Goal: Navigation & Orientation: Find specific page/section

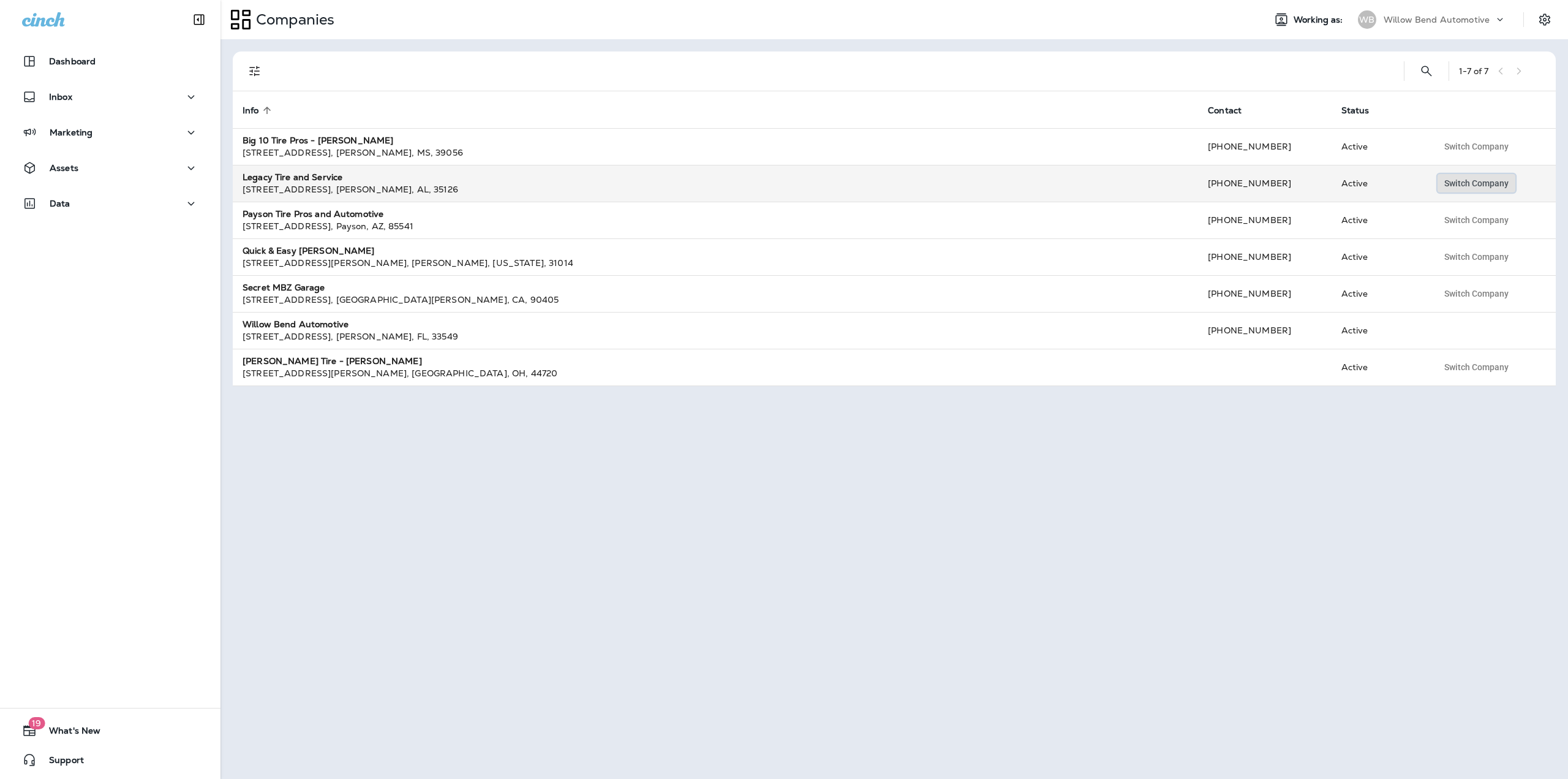
click at [1463, 182] on span "Switch Company" at bounding box center [1476, 183] width 64 height 9
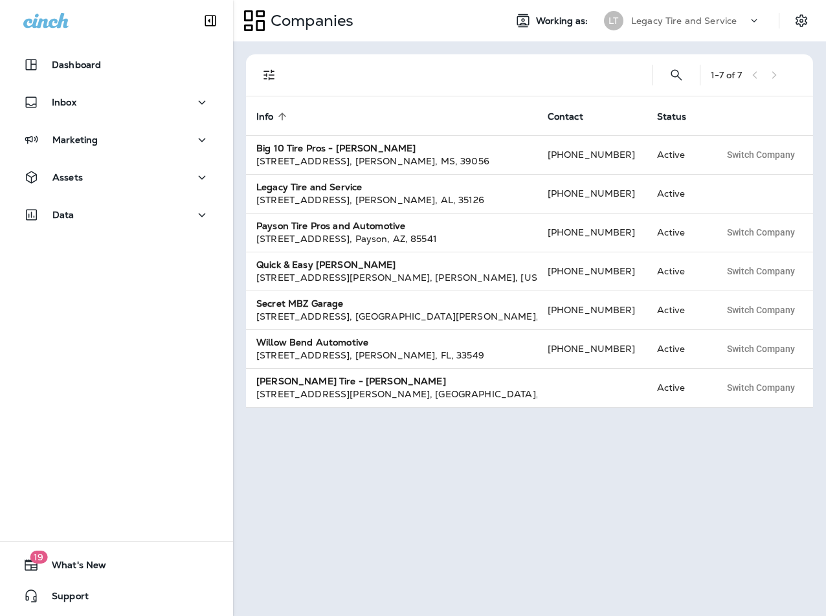
click at [775, 566] on div "1 - 7 of 7 Info sorted ascending Contact Status Big 10 Tire Pros - Clinton [STR…" at bounding box center [529, 328] width 593 height 575
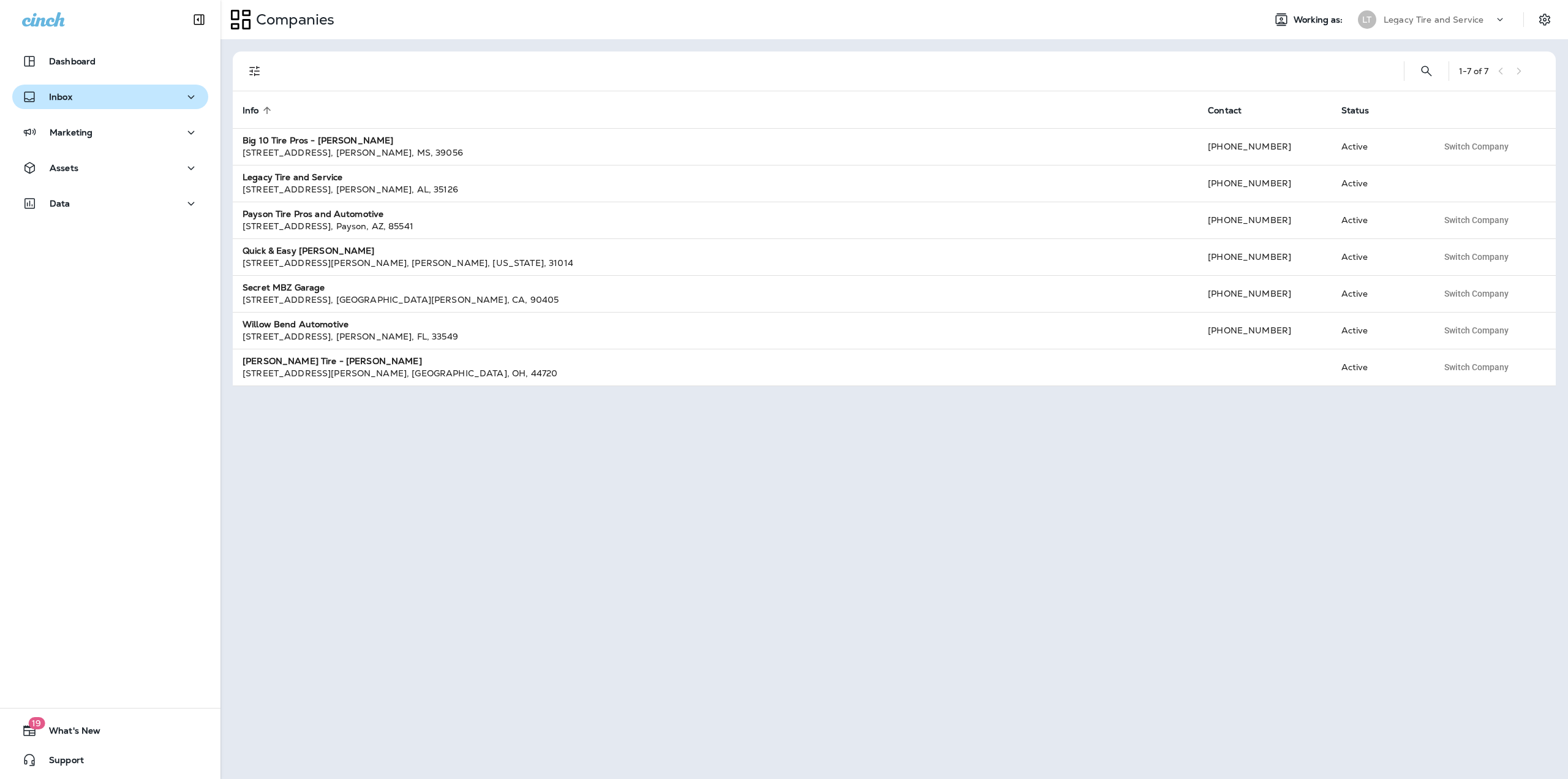
click at [90, 104] on div "Inbox" at bounding box center [110, 97] width 176 height 15
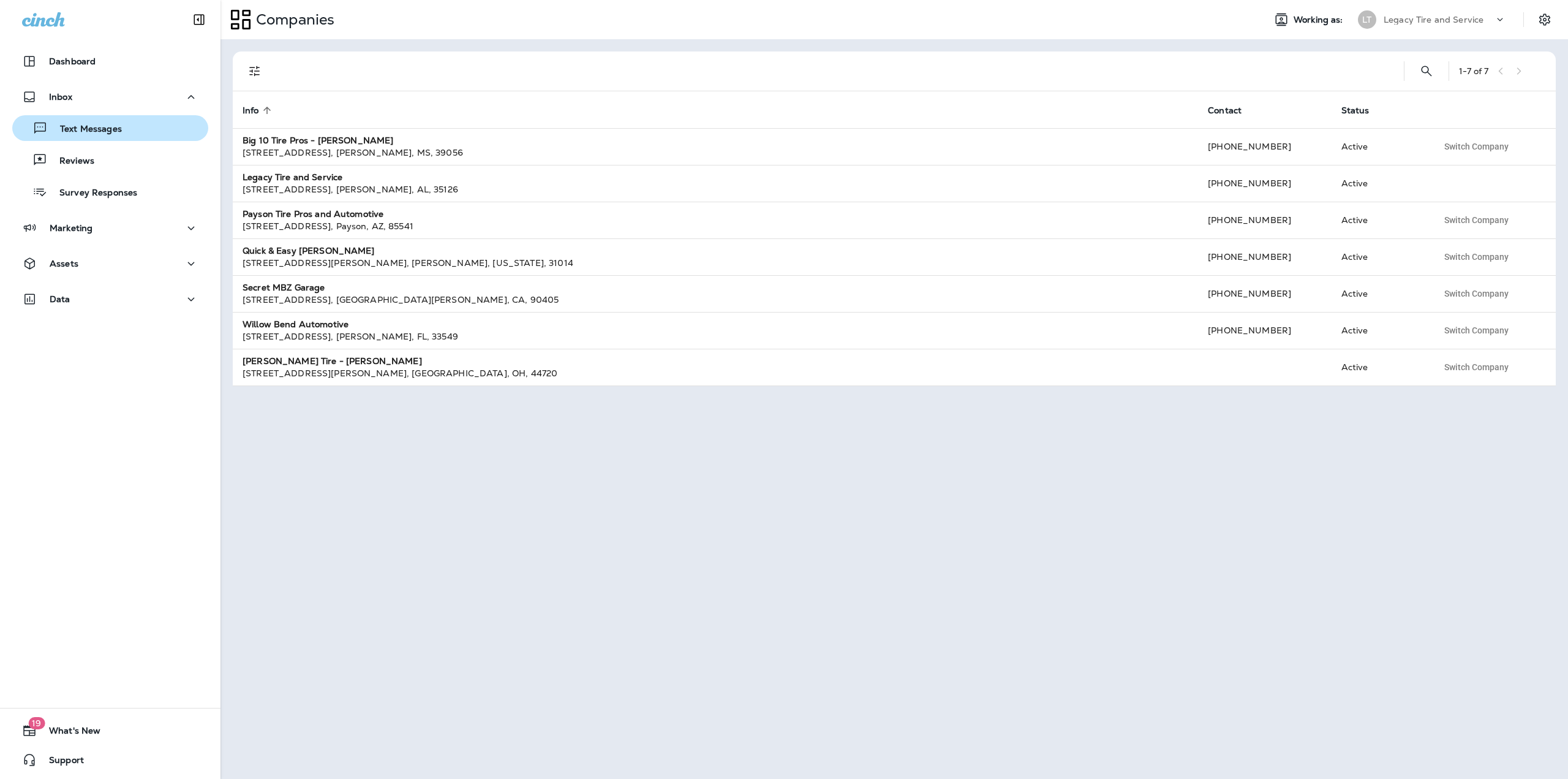
click at [95, 134] on p "Text Messages" at bounding box center [84, 130] width 74 height 11
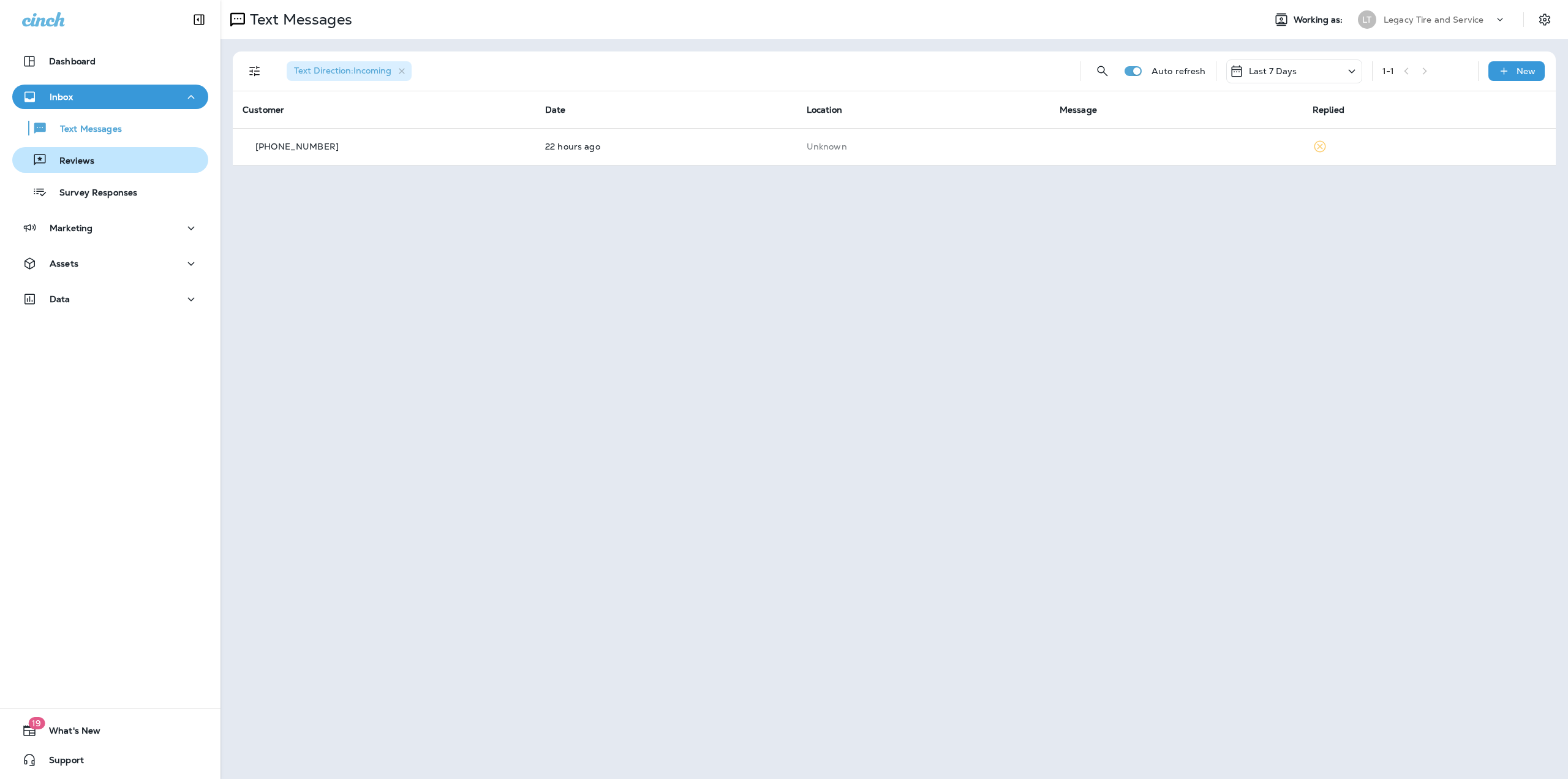
click at [89, 163] on p "Reviews" at bounding box center [71, 161] width 47 height 11
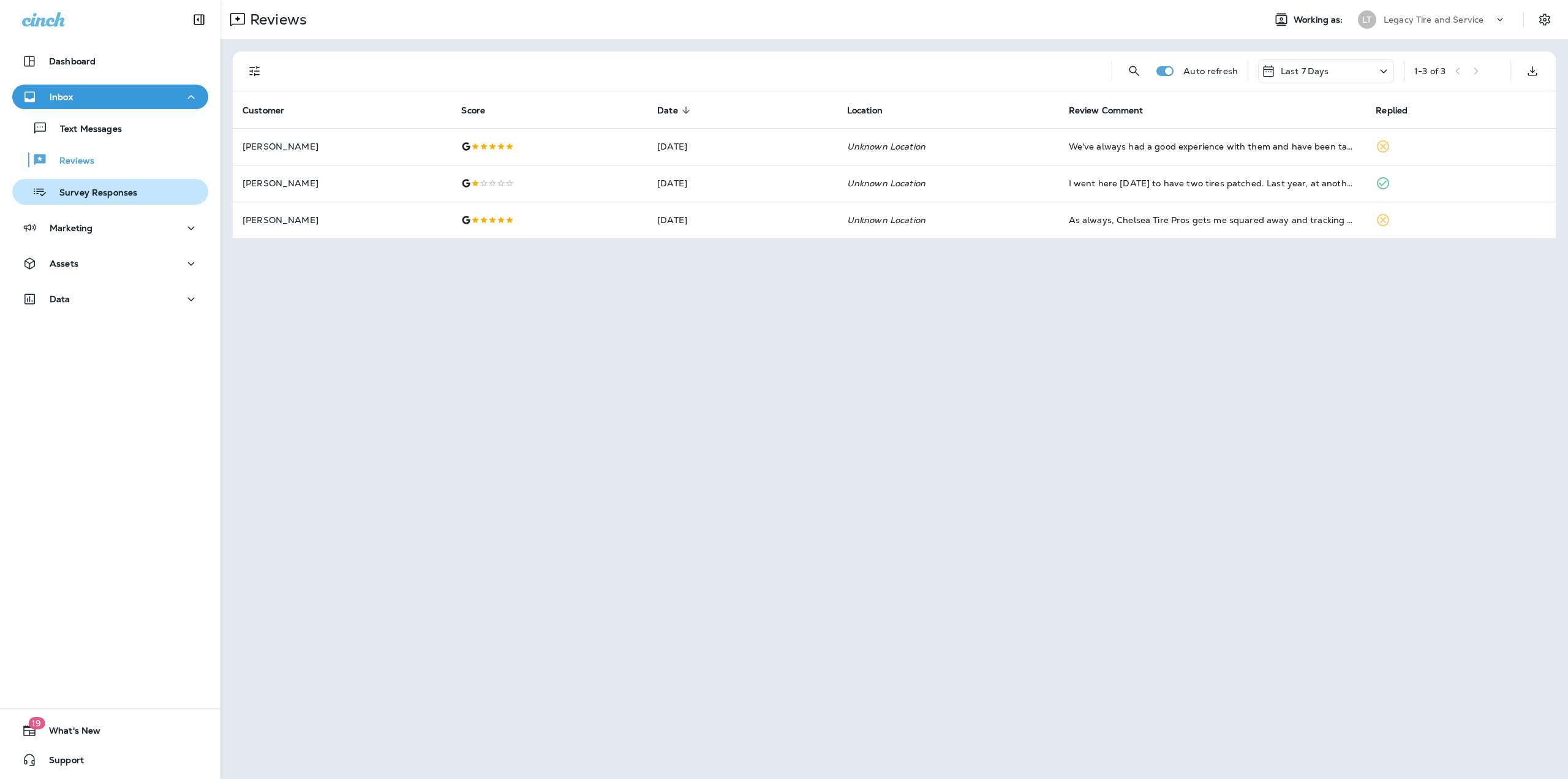
click at [106, 199] on p "Survey Responses" at bounding box center [92, 193] width 90 height 11
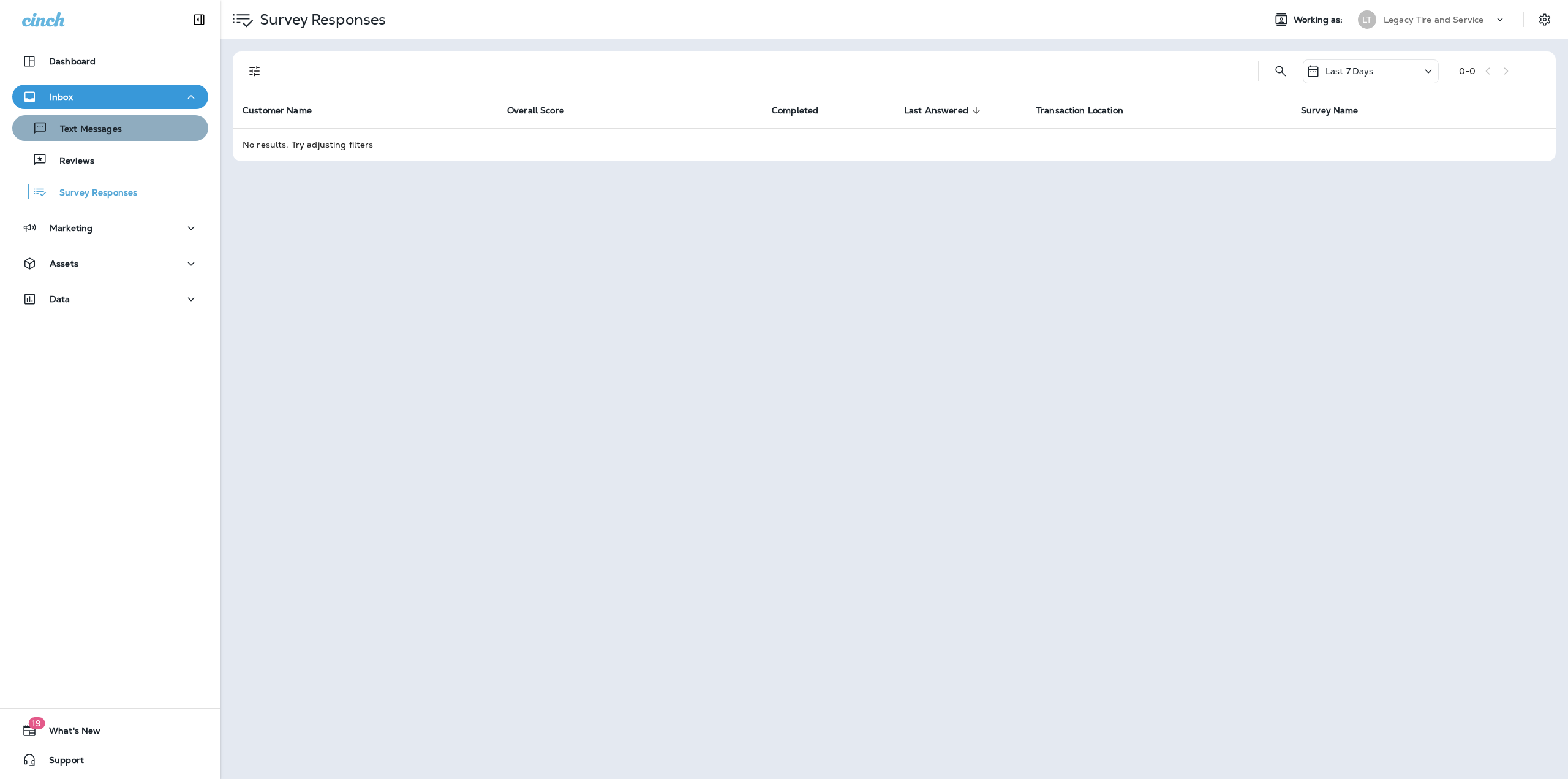
click at [114, 135] on div "Text Messages" at bounding box center [69, 128] width 105 height 18
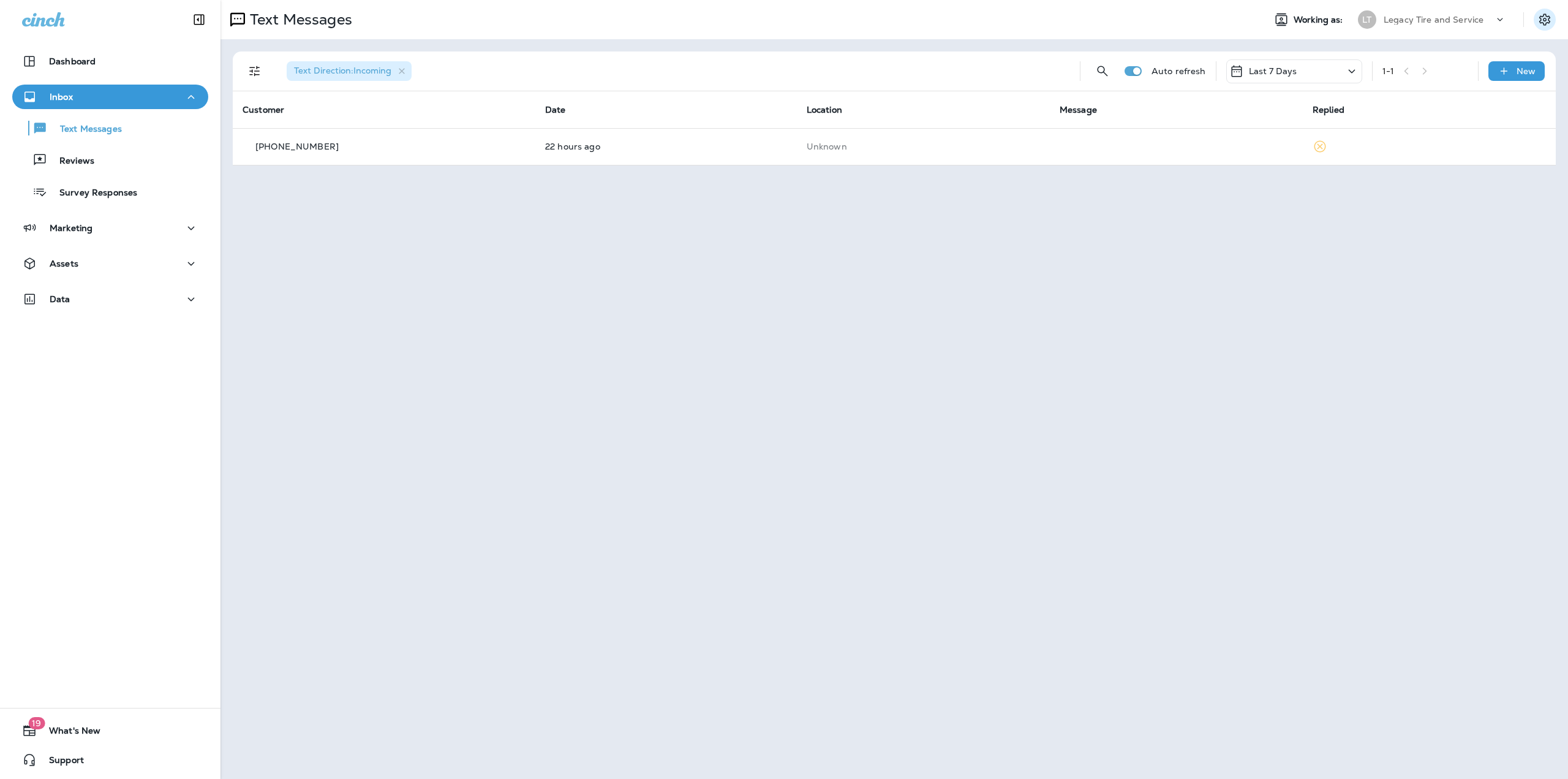
click at [1551, 23] on icon "Settings" at bounding box center [1545, 20] width 15 height 15
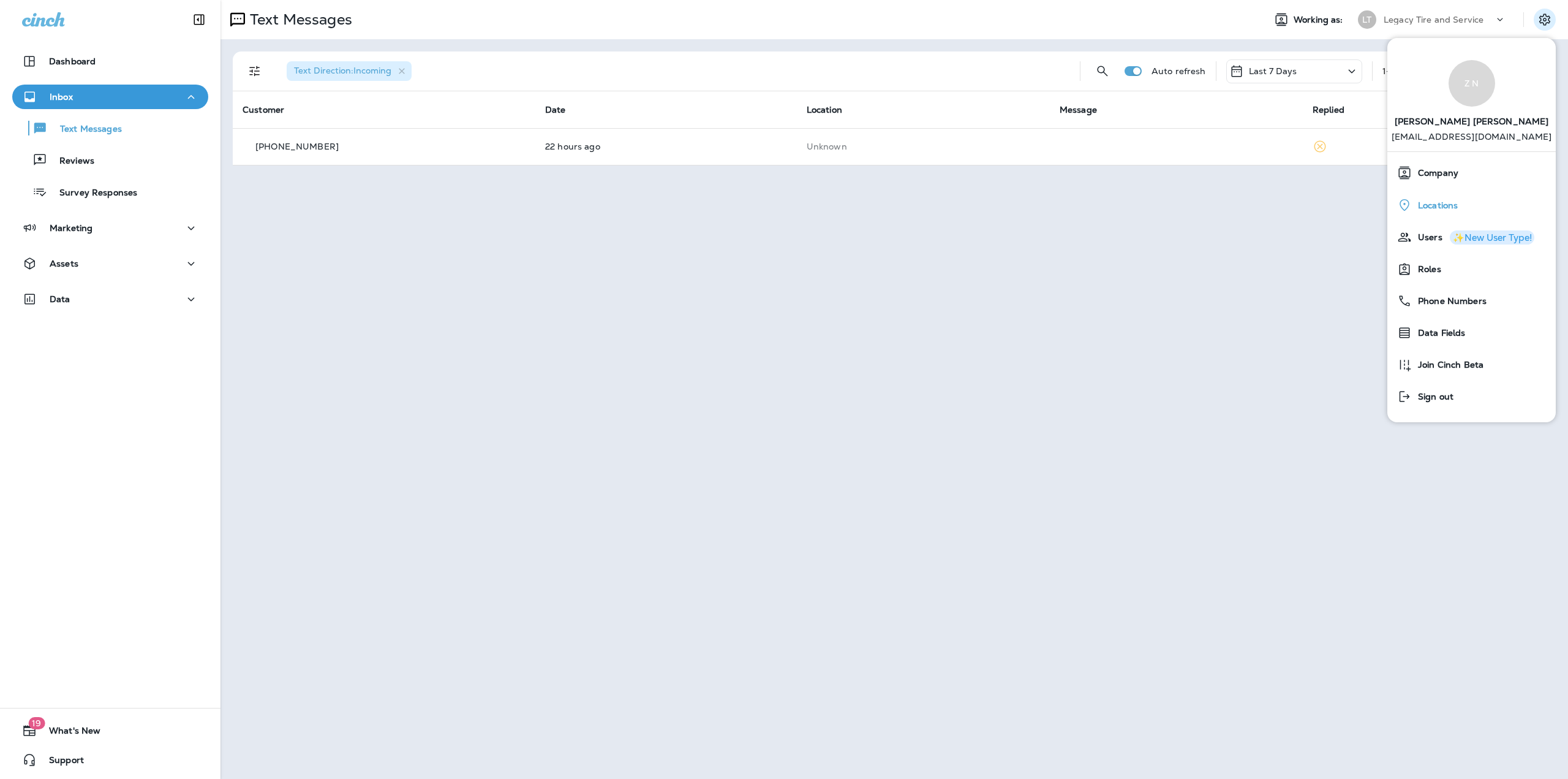
click at [1454, 198] on div "Locations" at bounding box center [1471, 204] width 159 height 26
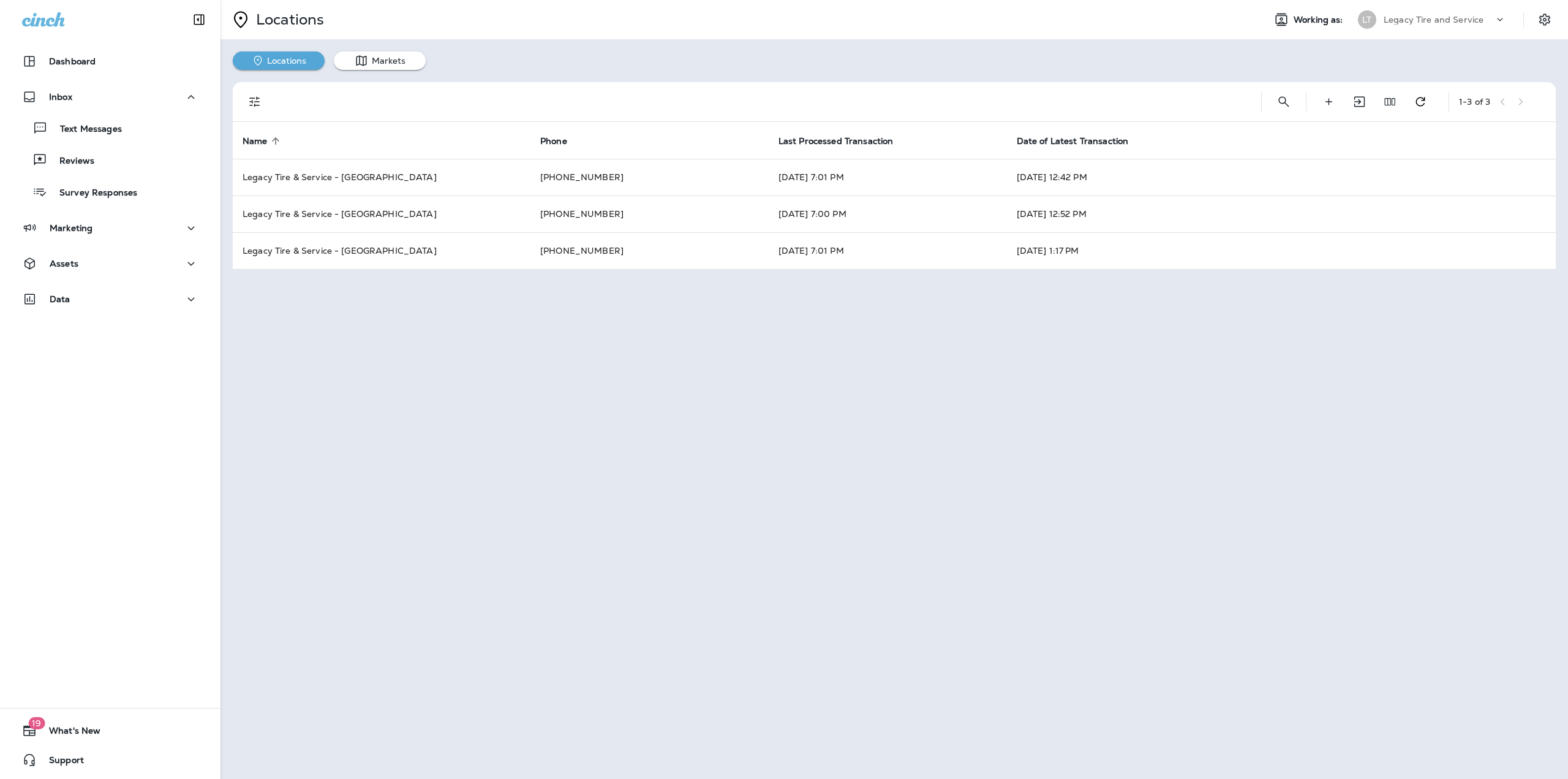
click at [338, 407] on div "Locations Working as: LT Legacy Tire and Service Locations Markets 1 - 3 of 3 N…" at bounding box center [894, 389] width 1348 height 779
